Goal: Information Seeking & Learning: Learn about a topic

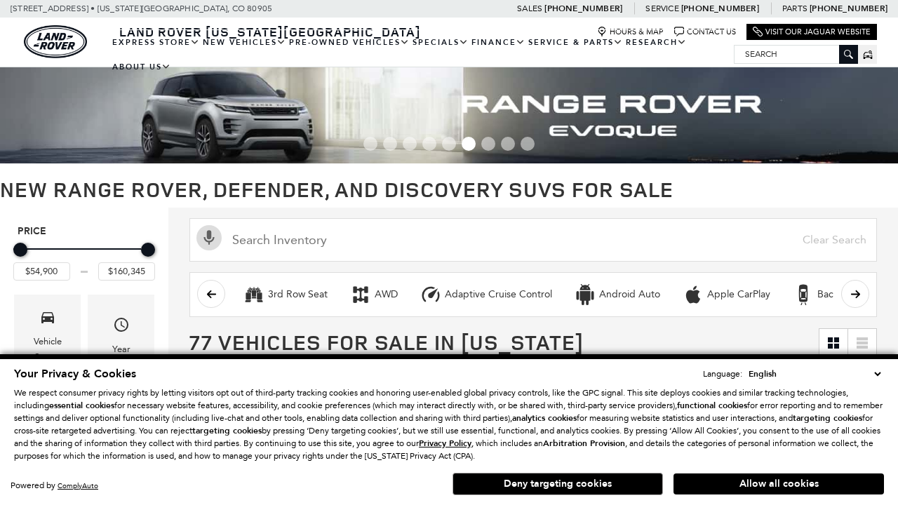
scroll to position [649, 0]
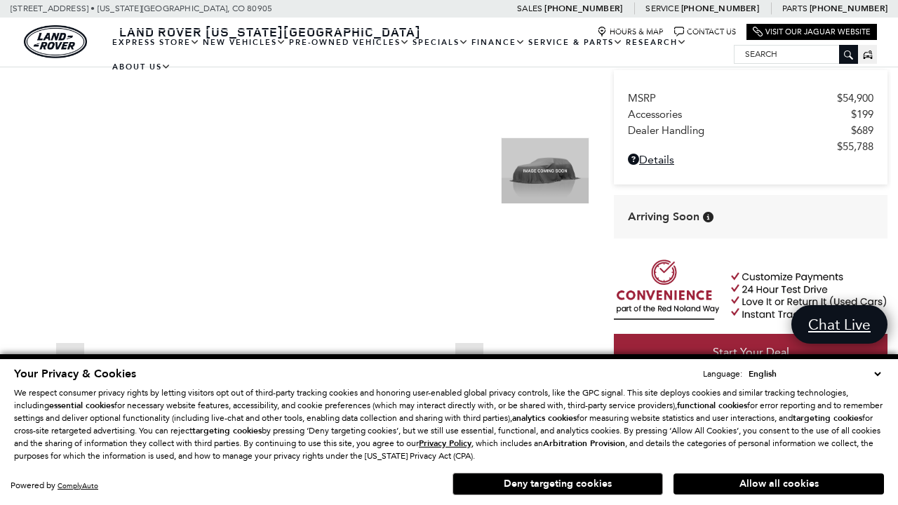
scroll to position [780, 0]
